Goal: Information Seeking & Learning: Learn about a topic

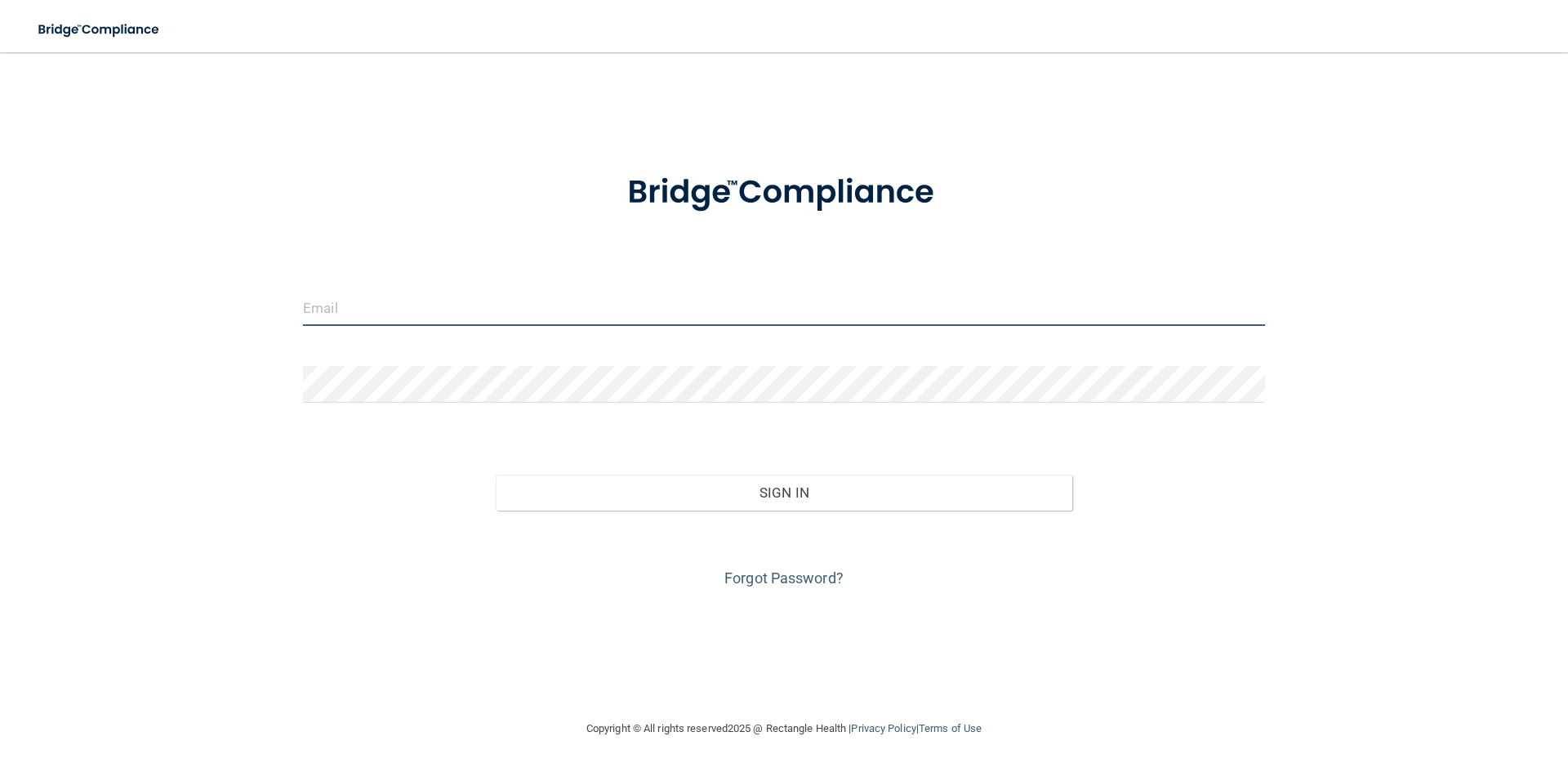
click at [444, 300] on input "email" at bounding box center [784, 307] width 962 height 37
type input "Christina.m.giraldo@gmail.com"
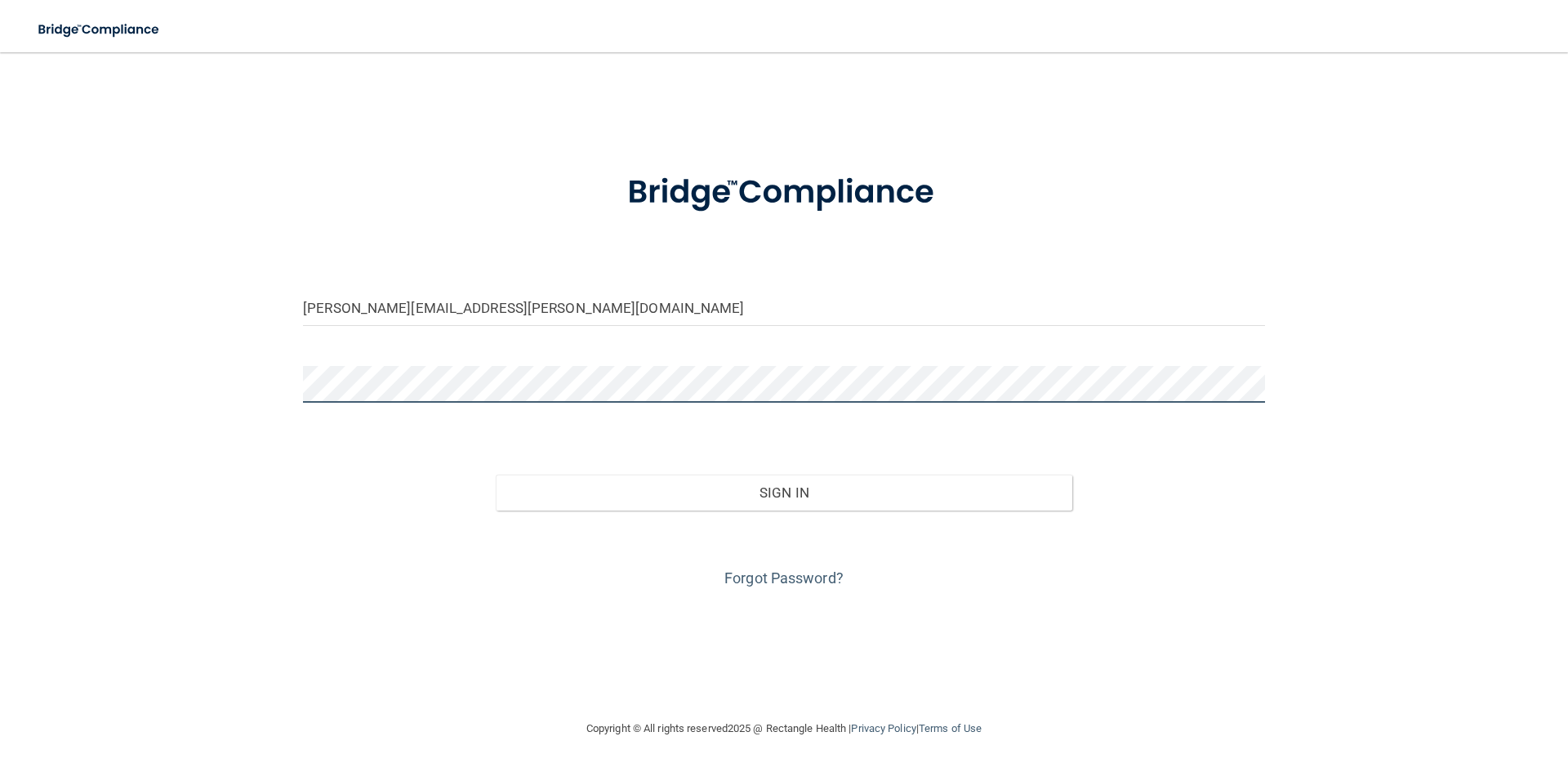
click at [496, 475] on button "Sign In" at bounding box center [784, 493] width 578 height 36
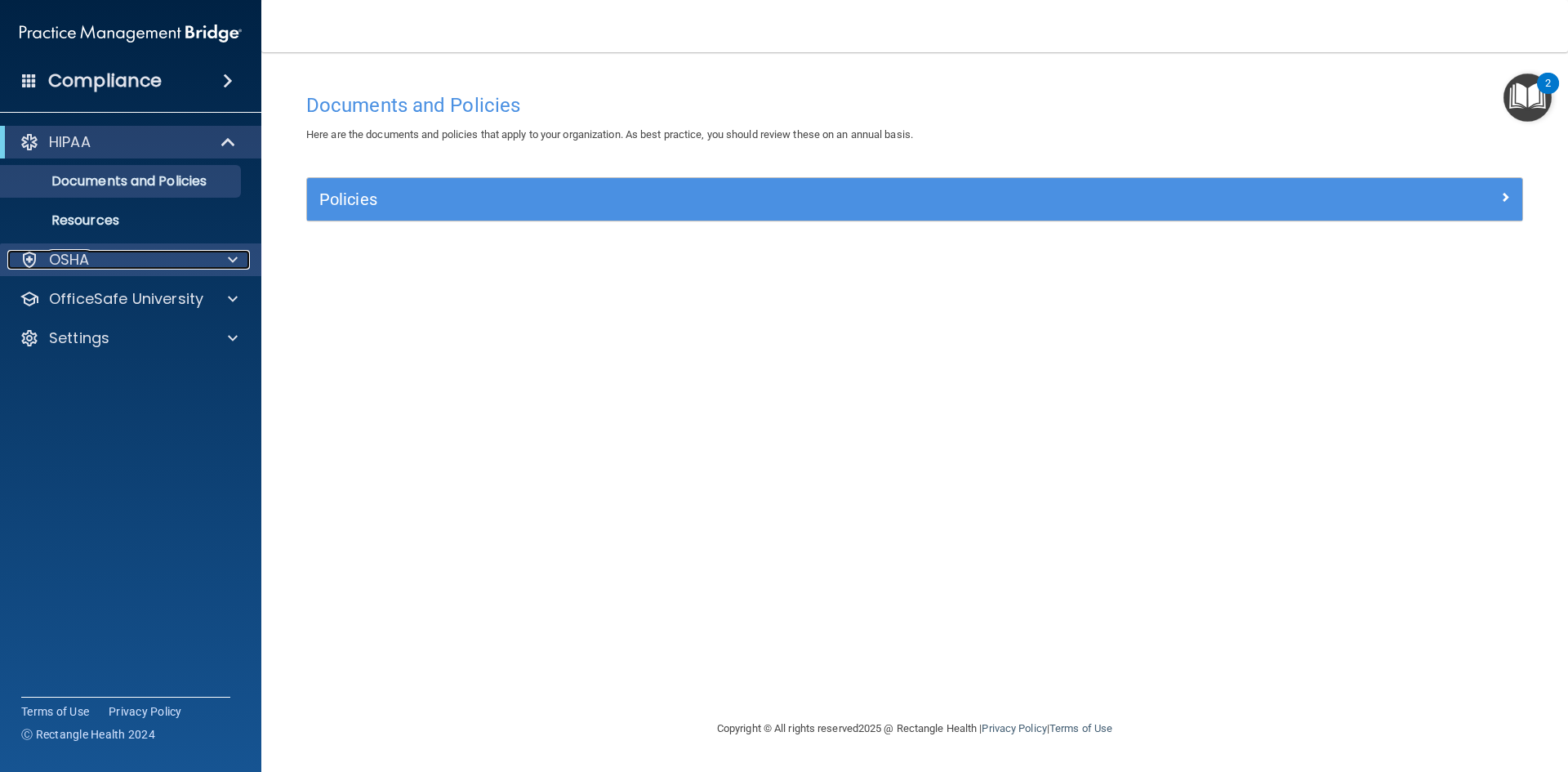
click at [224, 257] on div at bounding box center [230, 260] width 41 height 20
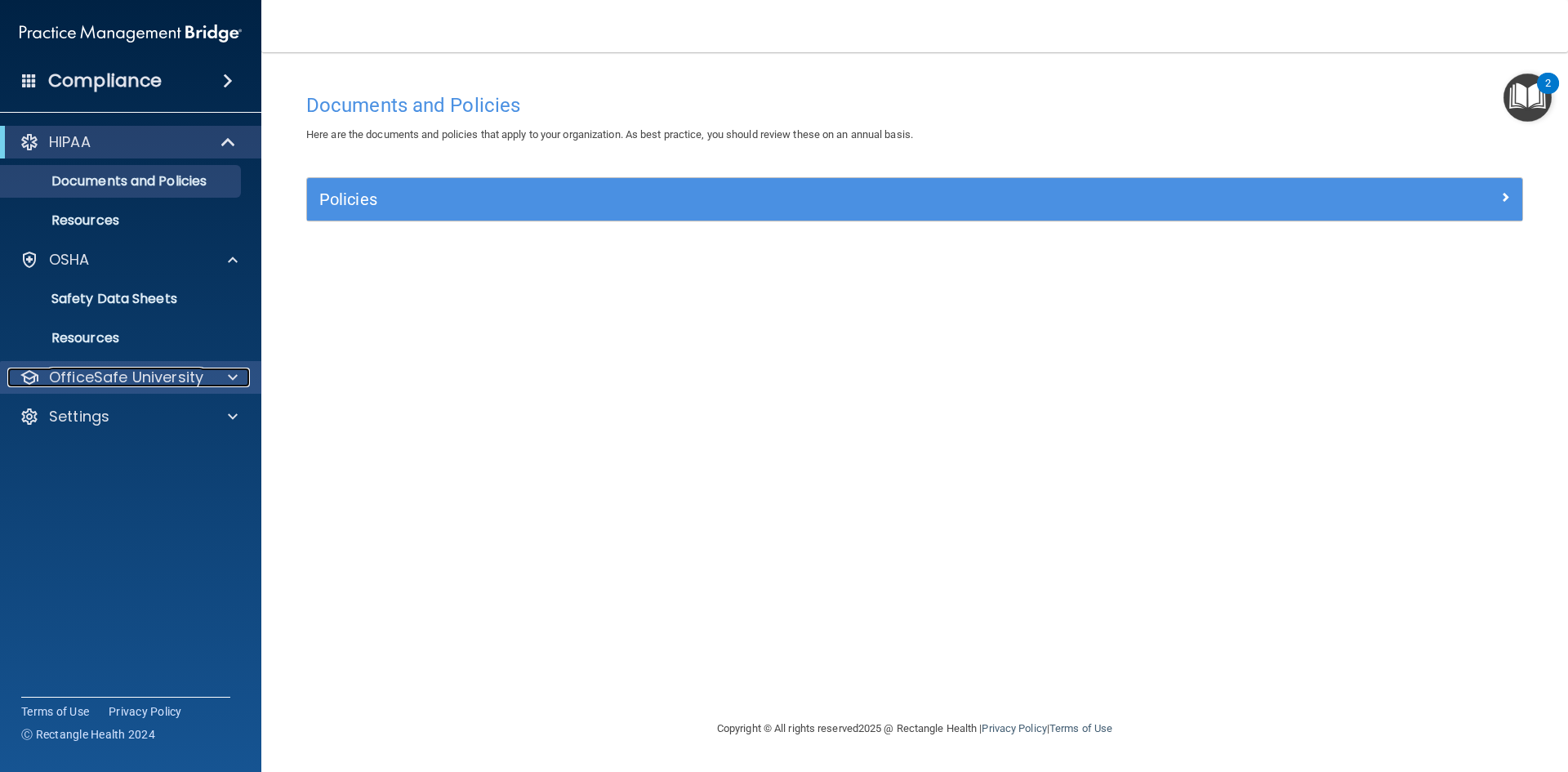
click at [234, 379] on span at bounding box center [233, 378] width 10 height 20
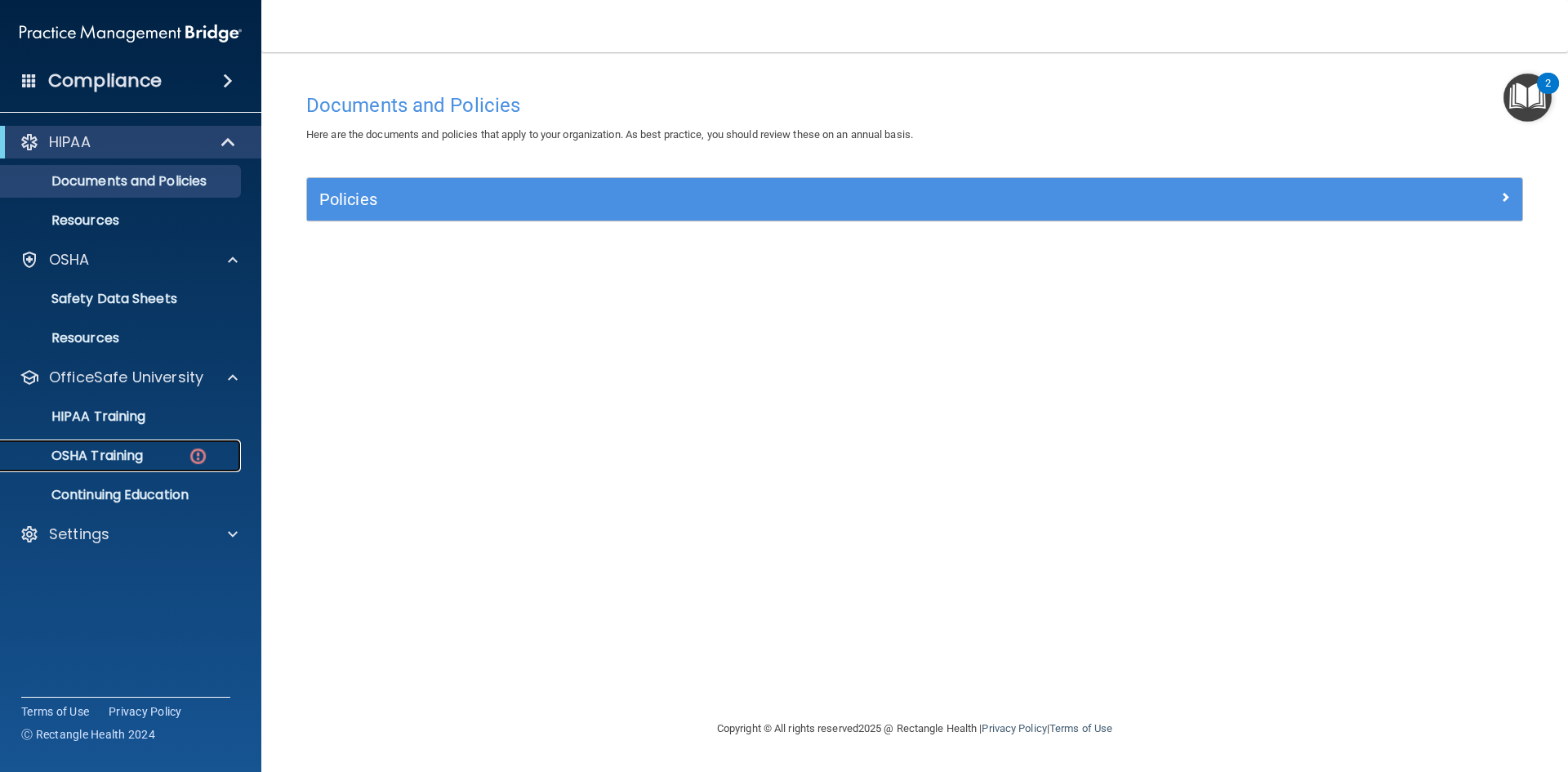
click at [192, 453] on img at bounding box center [198, 456] width 21 height 21
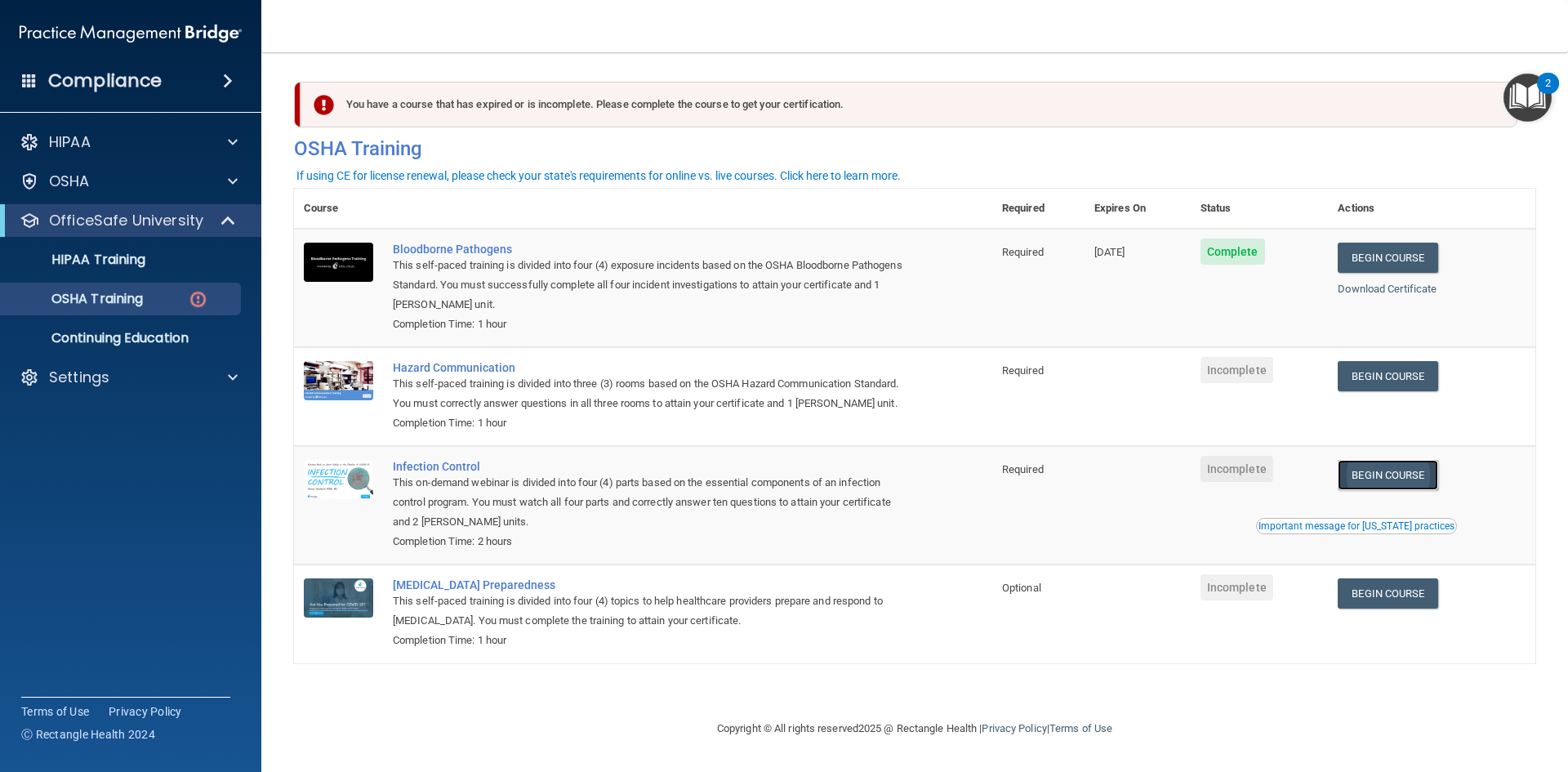
click at [1398, 475] on link "Begin Course" at bounding box center [1388, 475] width 100 height 30
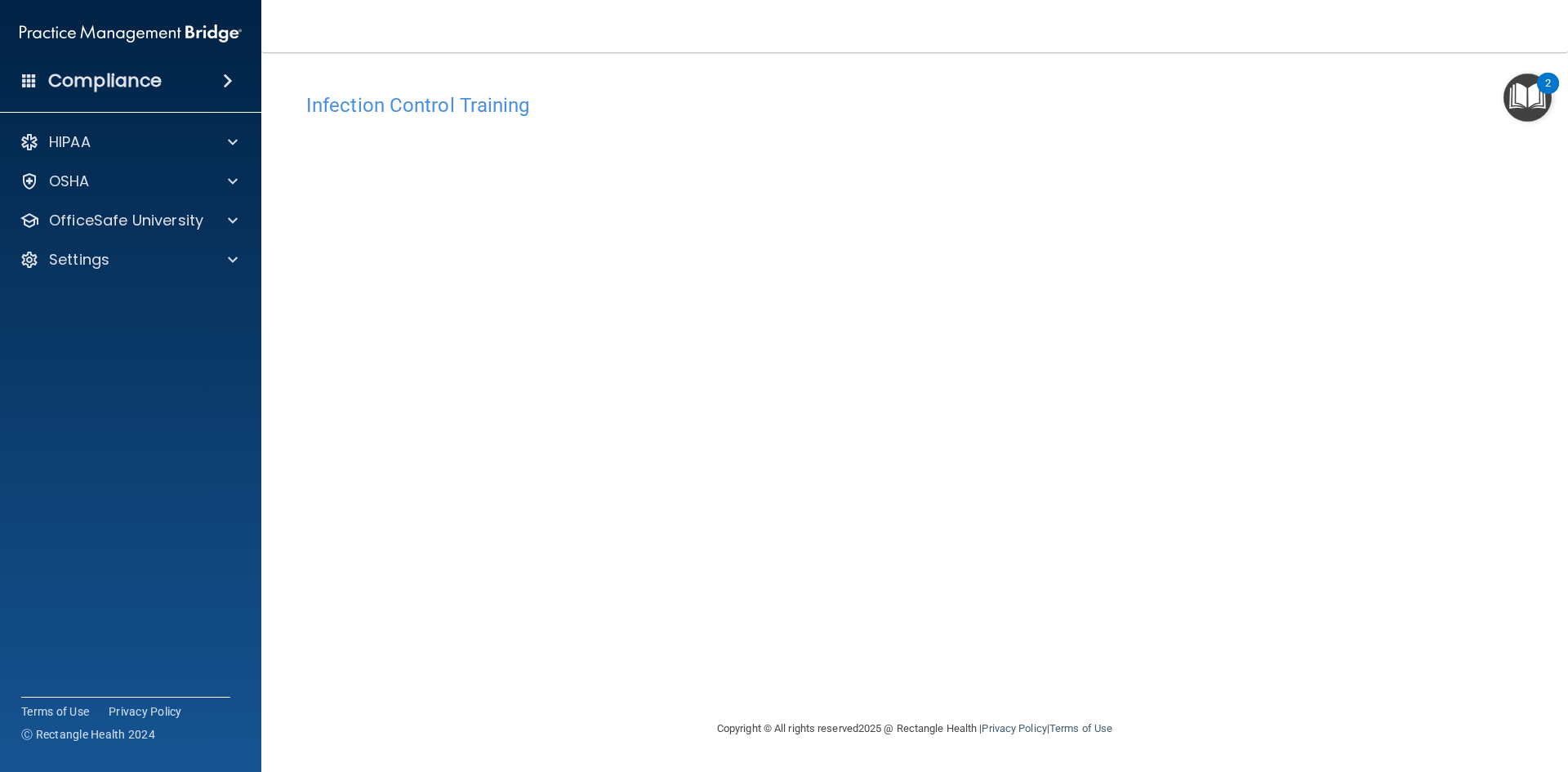
click at [1537, 672] on main "Infection Control Training This course doesn’t expire until . Are you sure you …" at bounding box center [915, 412] width 1307 height 719
click at [238, 185] on div at bounding box center [230, 181] width 41 height 20
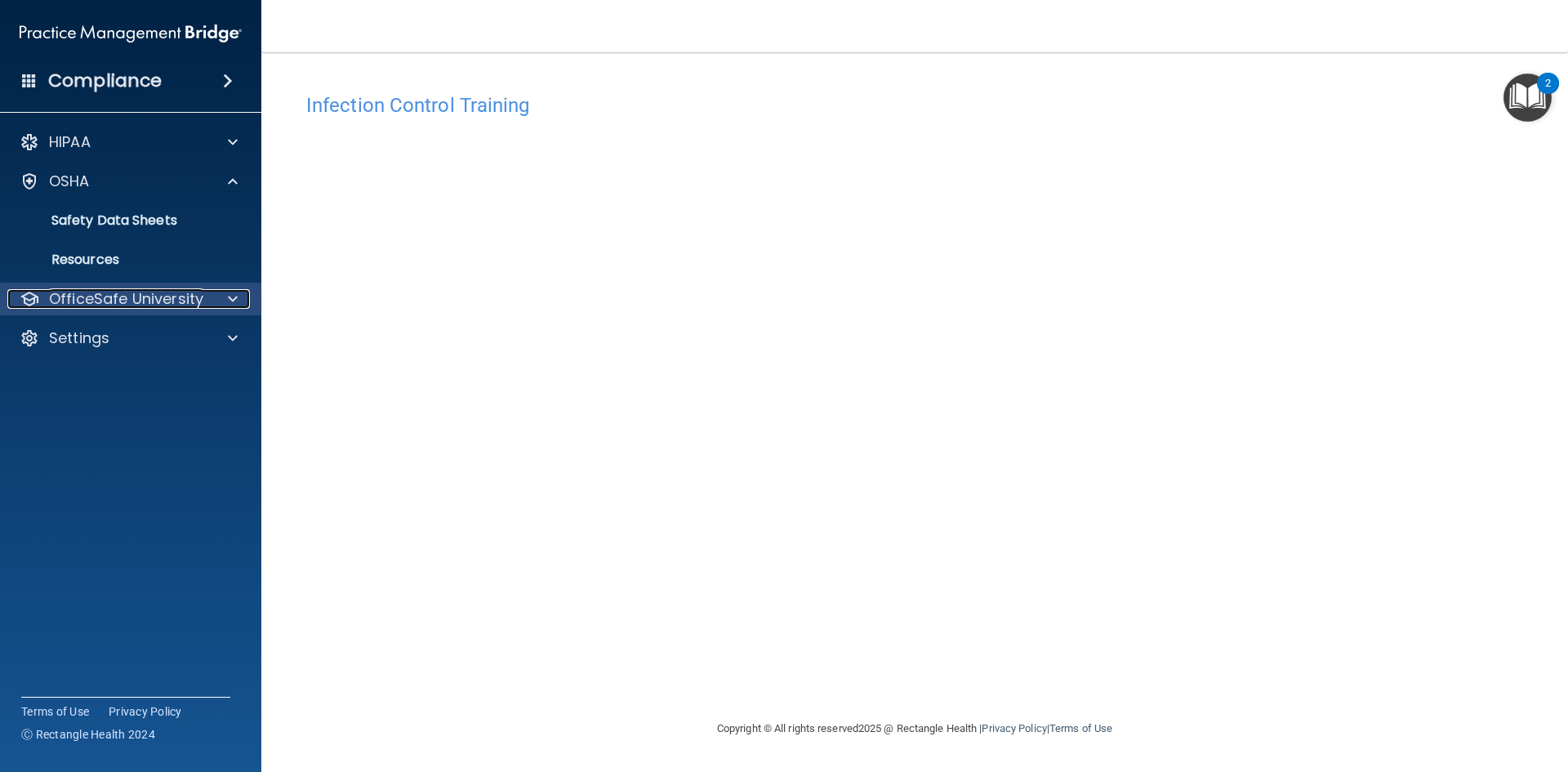
click at [235, 295] on span at bounding box center [233, 299] width 10 height 20
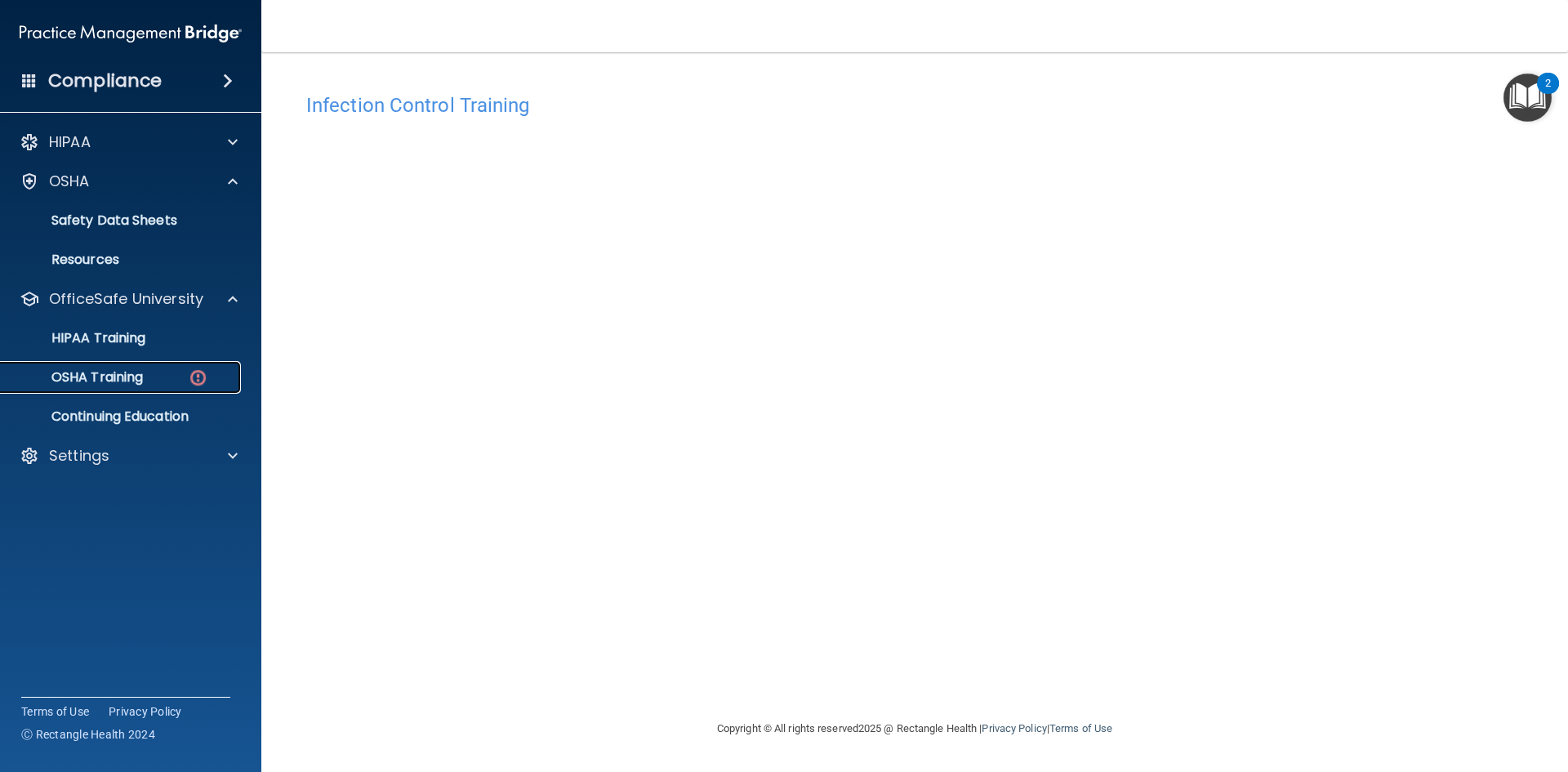
click at [147, 380] on div "OSHA Training" at bounding box center [122, 378] width 223 height 16
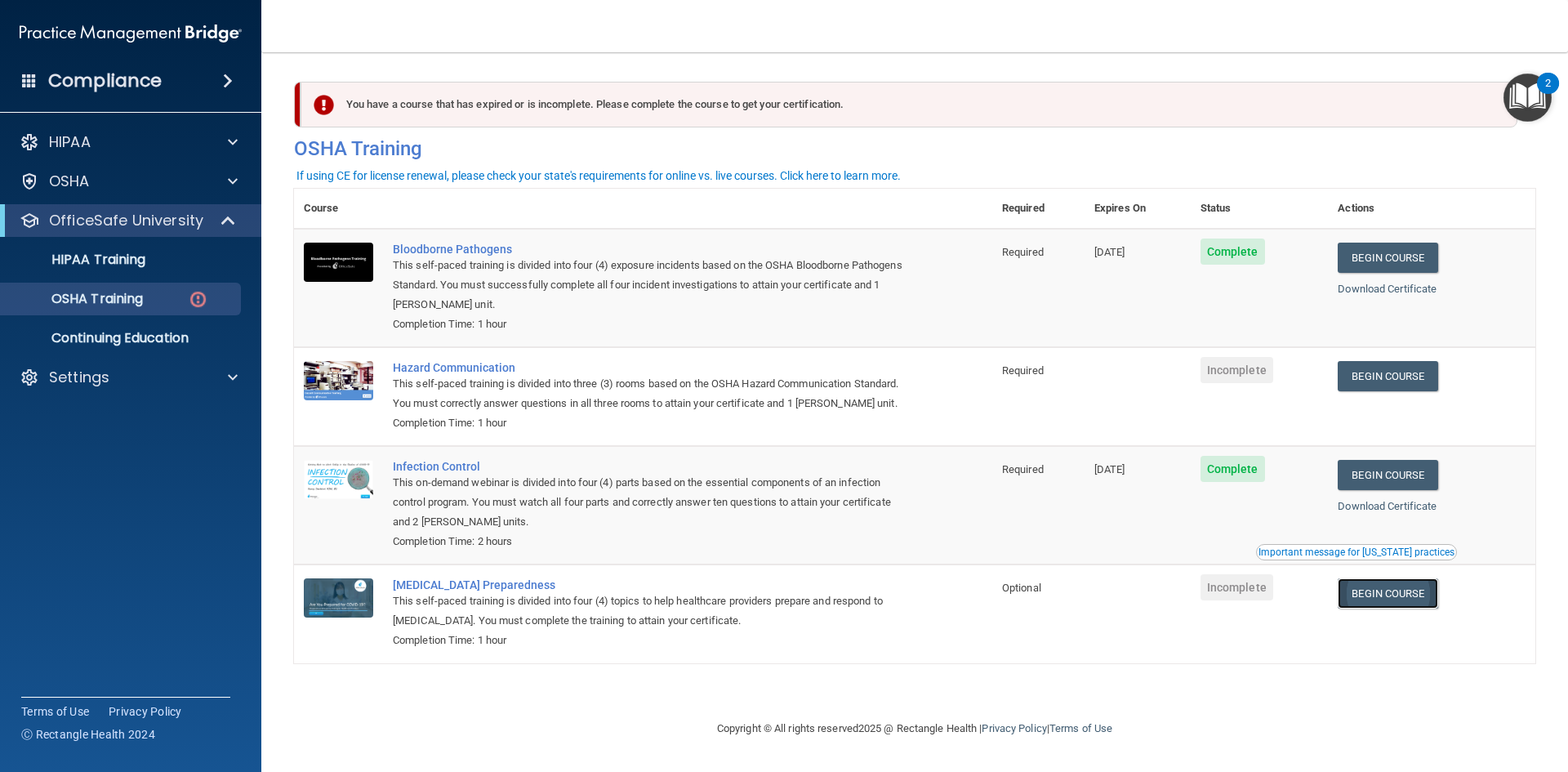
click at [1401, 597] on link "Begin Course" at bounding box center [1388, 594] width 100 height 30
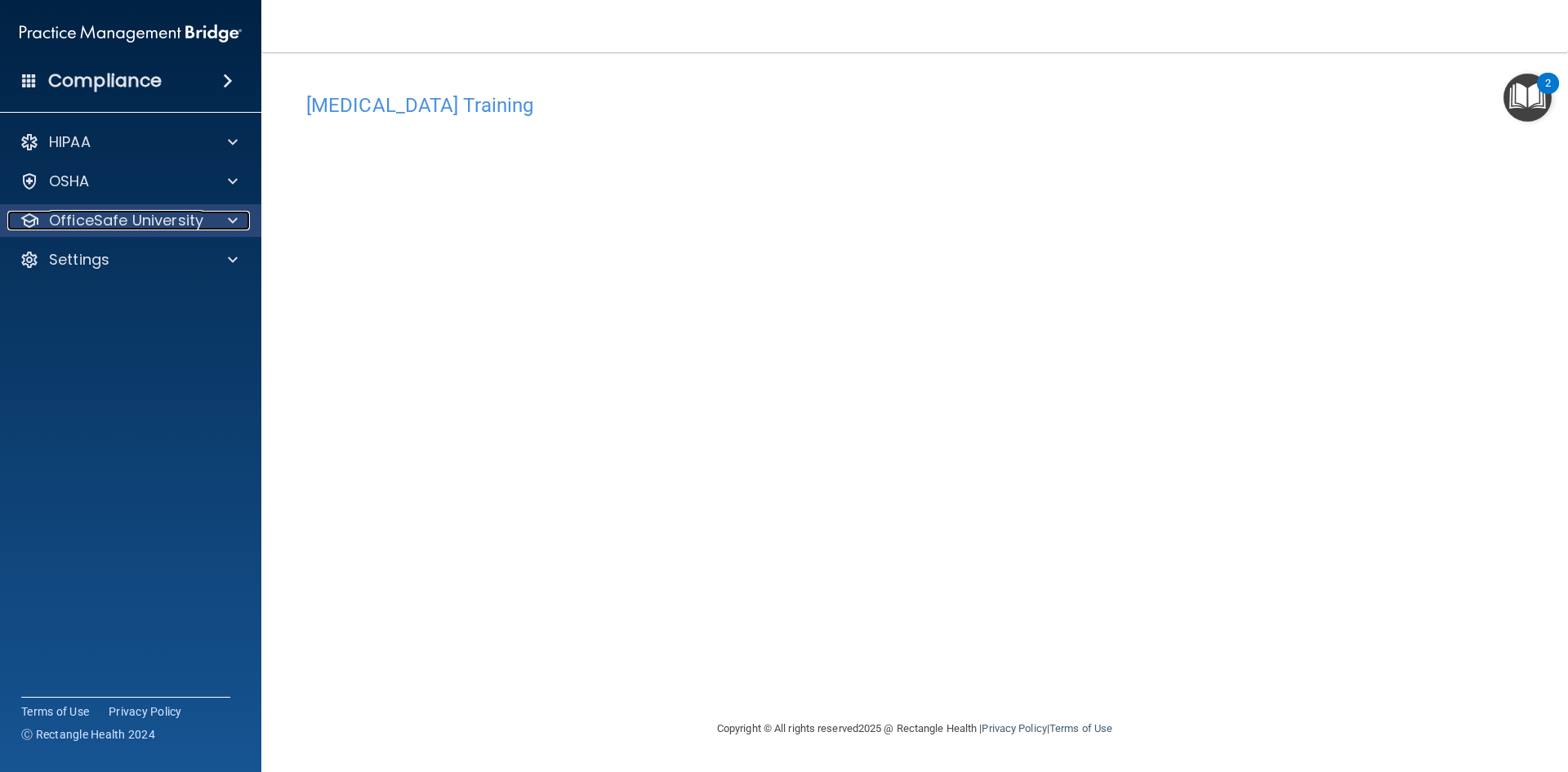
click at [228, 220] on div at bounding box center [230, 221] width 41 height 20
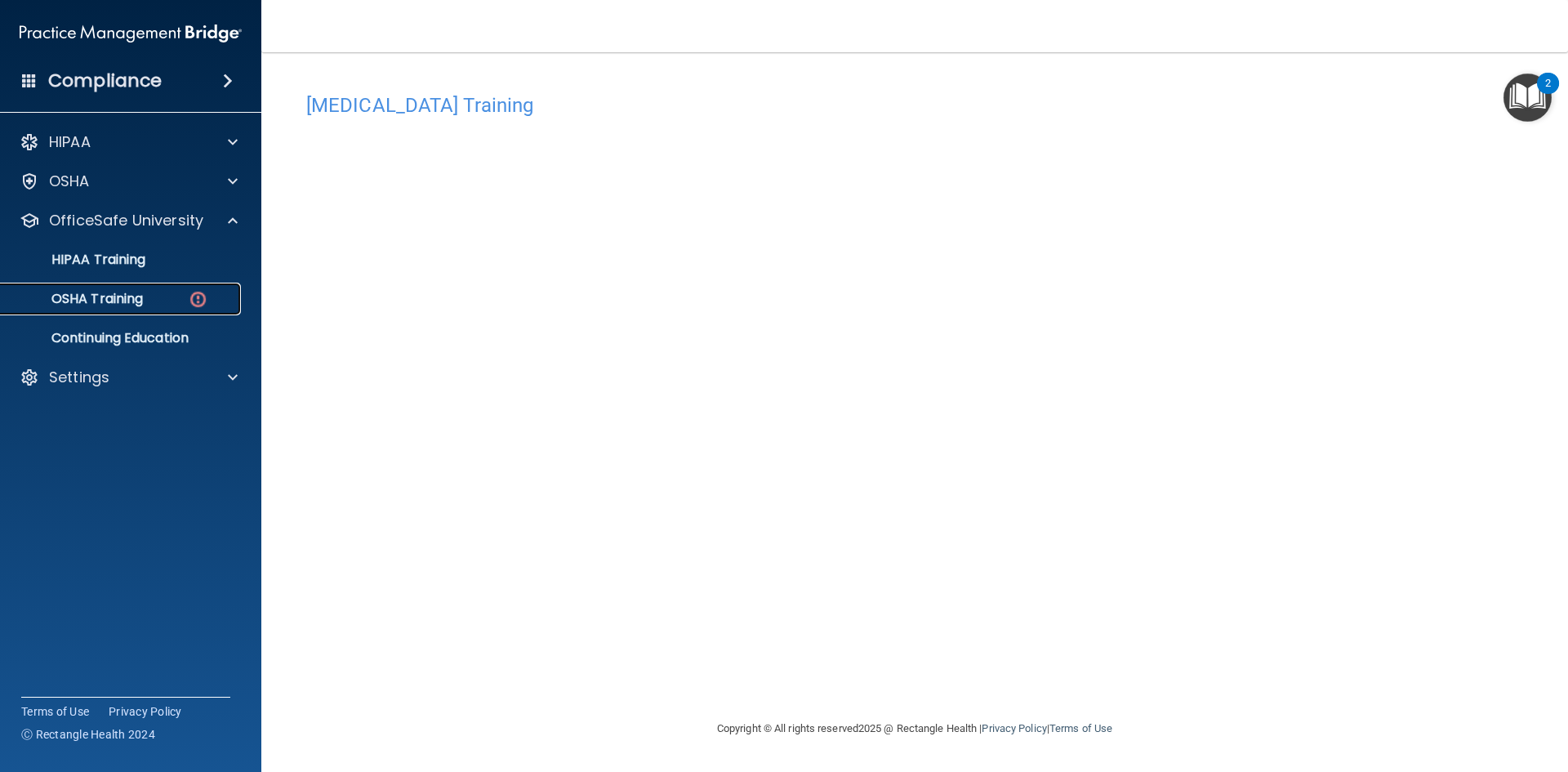
click at [196, 300] on img at bounding box center [198, 299] width 21 height 21
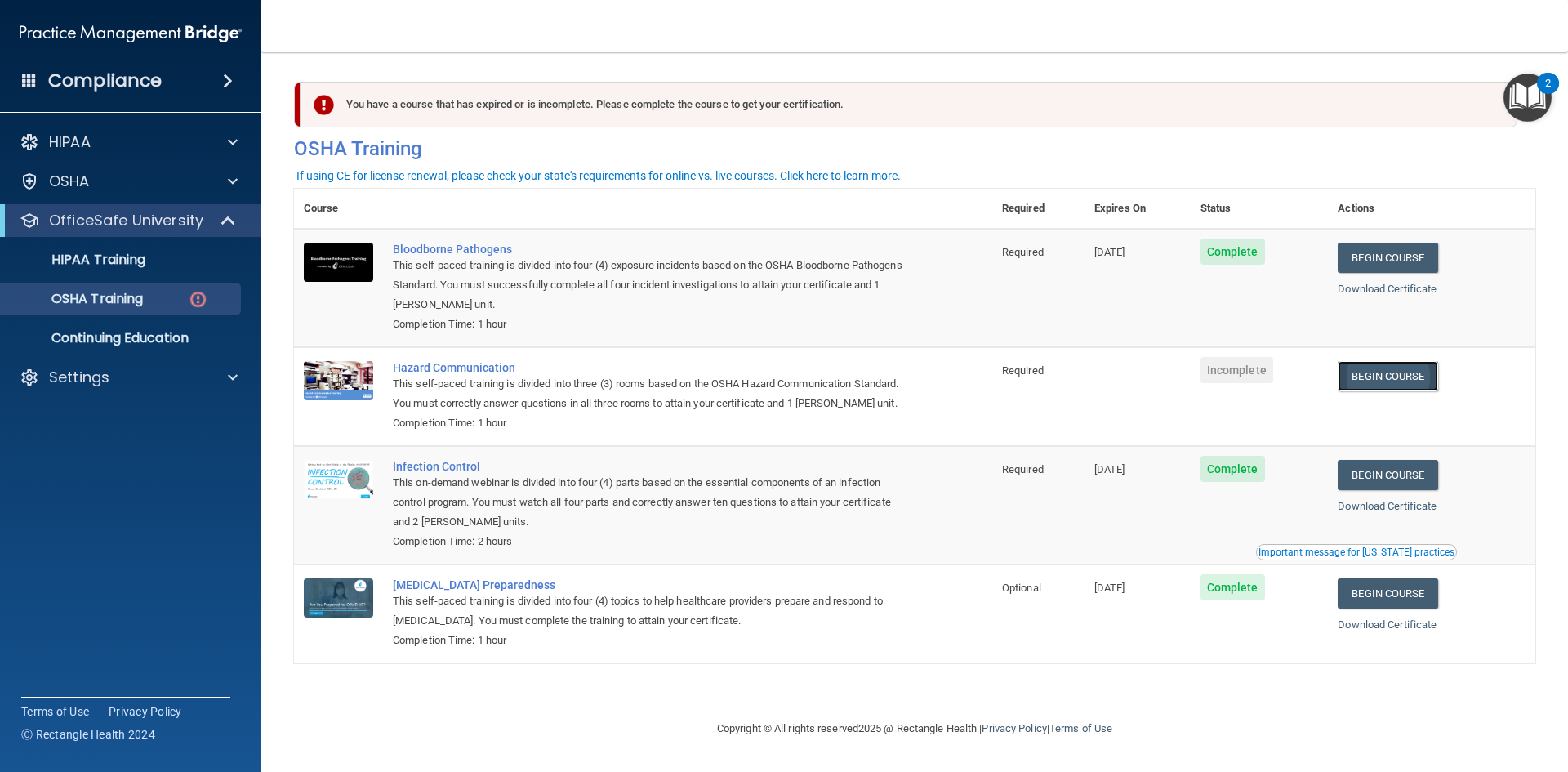
click at [1400, 374] on link "Begin Course" at bounding box center [1388, 376] width 100 height 30
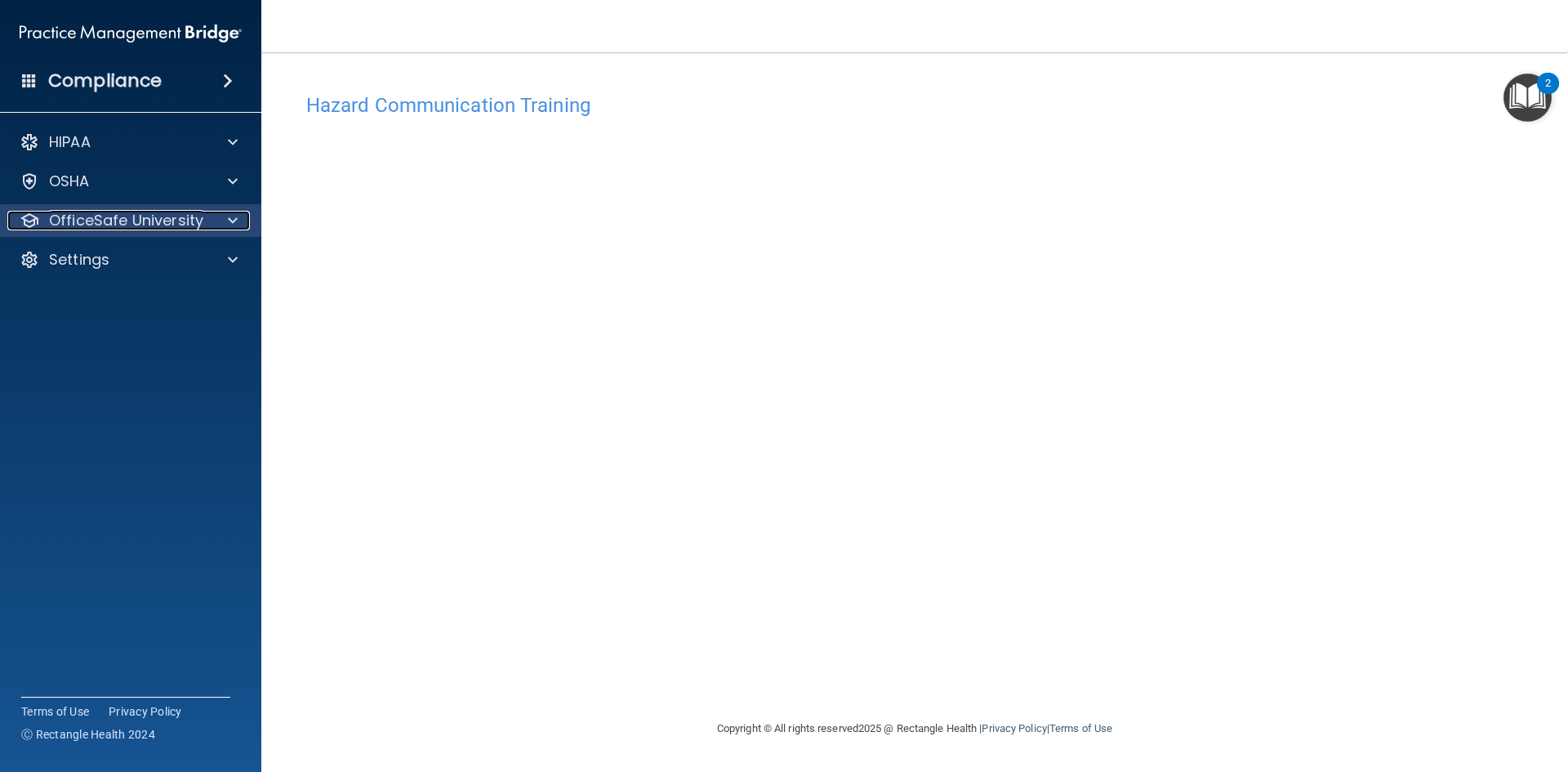
click at [227, 221] on div at bounding box center [230, 221] width 41 height 20
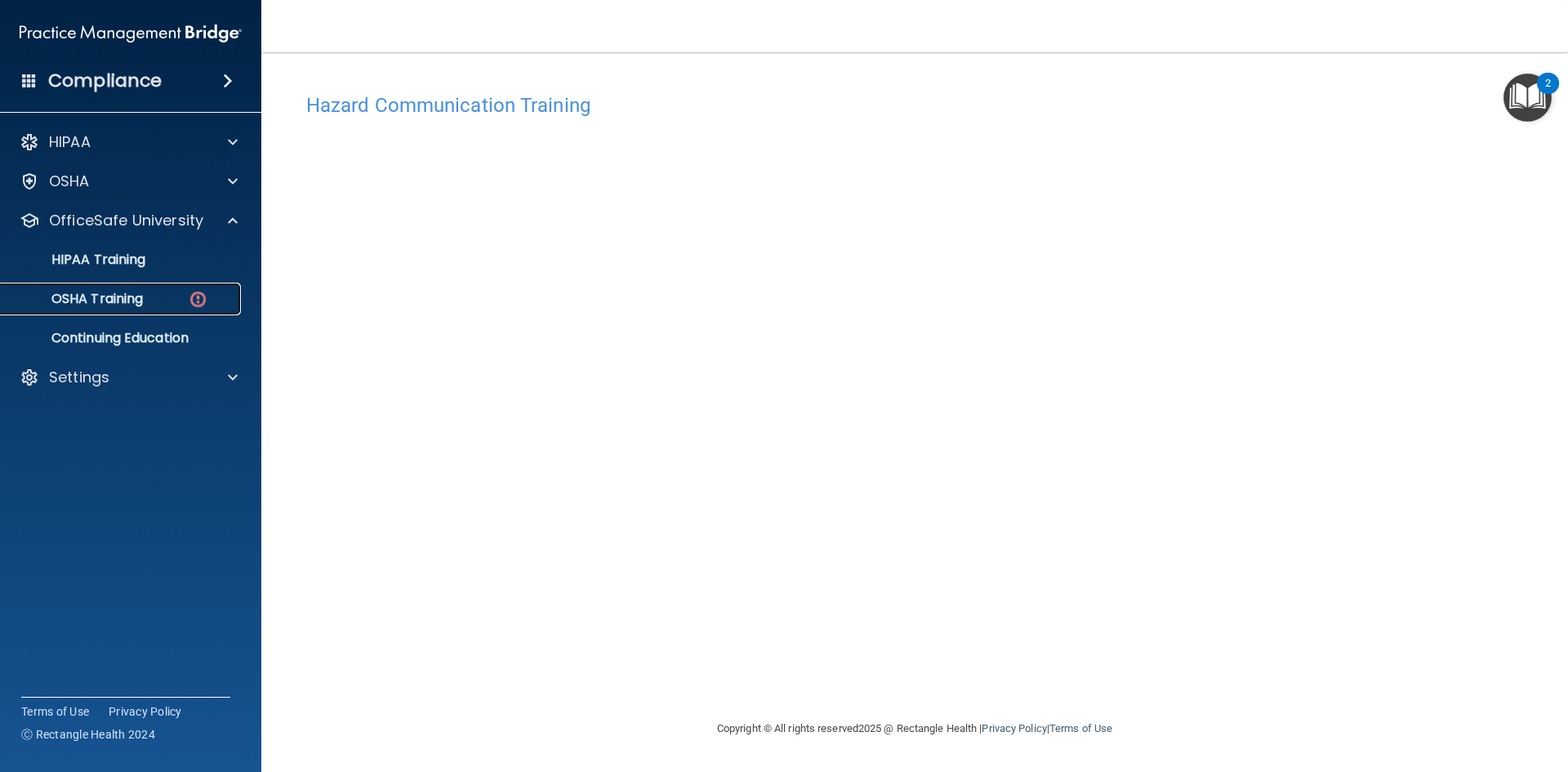
click at [161, 295] on div "OSHA Training" at bounding box center [122, 298] width 223 height 16
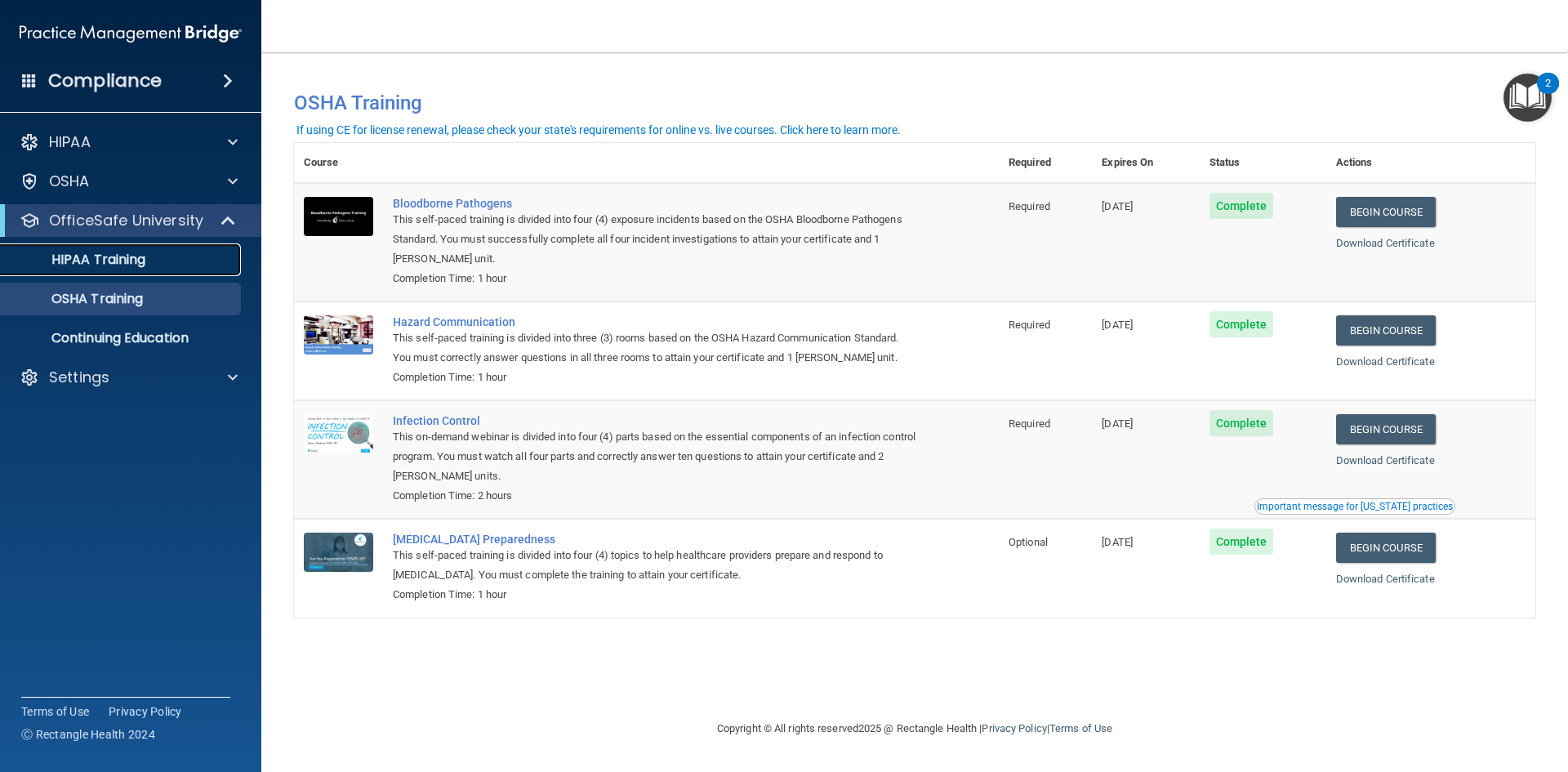
click at [163, 268] on div "HIPAA Training" at bounding box center [122, 260] width 223 height 16
